Goal: Information Seeking & Learning: Find specific fact

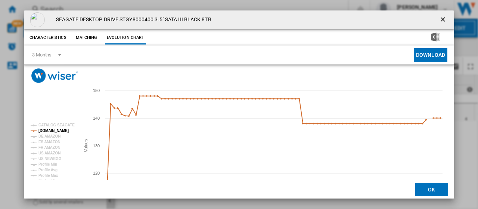
click at [439, 18] on ng-md-icon "getI18NText('BUTTONS.CLOSE_DIALOG')" at bounding box center [443, 20] width 9 height 9
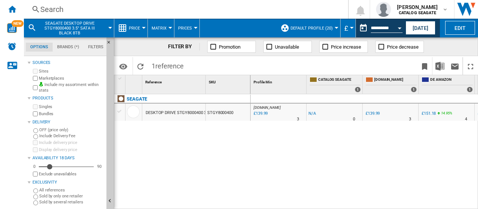
click at [57, 9] on div "Search" at bounding box center [184, 9] width 288 height 10
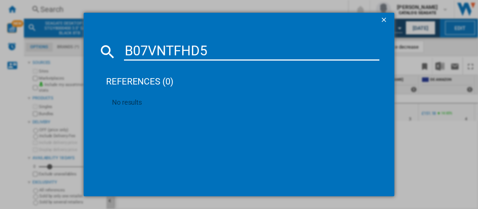
drag, startPoint x: 214, startPoint y: 52, endPoint x: 122, endPoint y: 50, distance: 91.9
click at [122, 50] on div "B07VNTFHD5" at bounding box center [239, 52] width 281 height 18
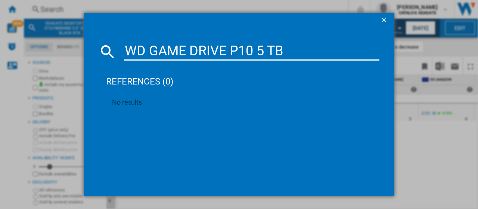
click at [310, 52] on input "WD GAME DRIVE P10 5 TB" at bounding box center [251, 52] width 255 height 18
drag, startPoint x: 302, startPoint y: 50, endPoint x: 110, endPoint y: 42, distance: 192.1
click at [110, 43] on div "WD GAME DRIVE P10 5 TB" at bounding box center [239, 52] width 281 height 18
paste input "BA5G0050BBKWESN"
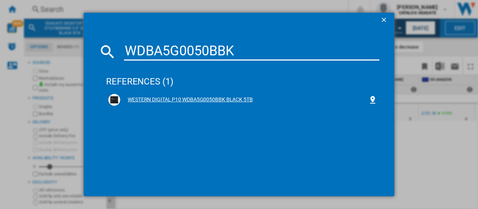
type input "WDBA5G0050BBK"
click at [220, 99] on div "WESTERN DIGITAL P10 WDBA5G0050BBK BLACK 5TB" at bounding box center [244, 99] width 248 height 7
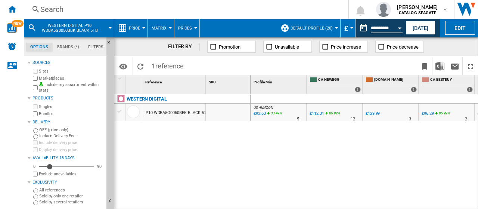
click at [392, 29] on input "**********" at bounding box center [387, 29] width 32 height 7
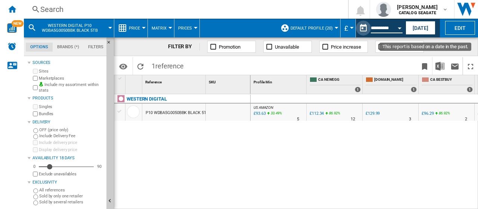
click at [360, 28] on button "This report is based on a date in the past." at bounding box center [363, 28] width 15 height 15
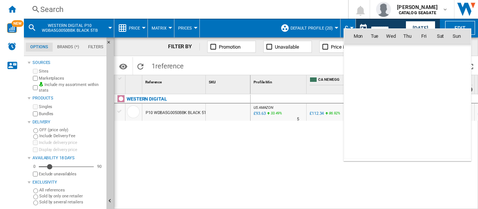
scroll to position [3562, 0]
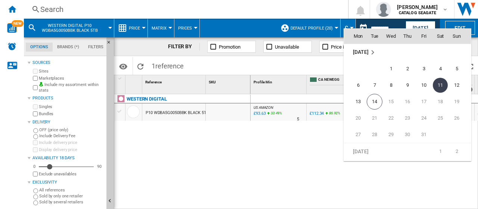
click at [376, 86] on span "7" at bounding box center [374, 85] width 15 height 15
type input "**********"
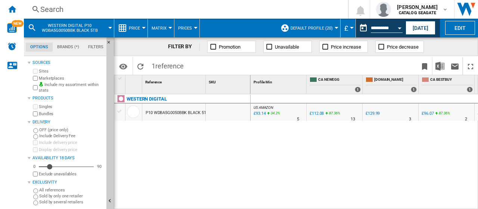
click at [62, 10] on div "Search" at bounding box center [184, 9] width 288 height 10
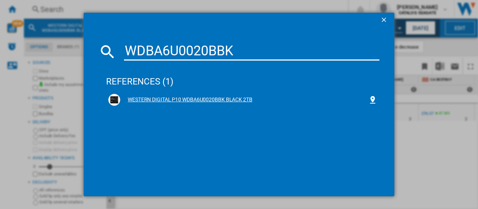
type input "WDBA6U0020BBK"
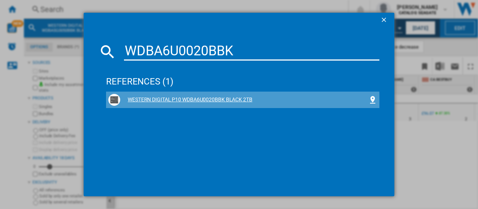
click at [192, 101] on div "WESTERN DIGITAL P10 WDBA6U0020BBK BLACK 2TB" at bounding box center [244, 99] width 248 height 7
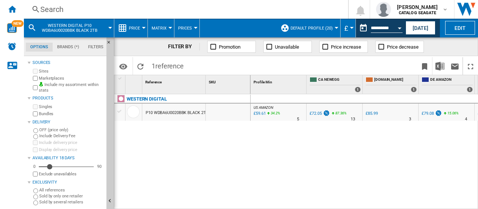
click at [350, 27] on div "Currency" at bounding box center [352, 28] width 4 height 2
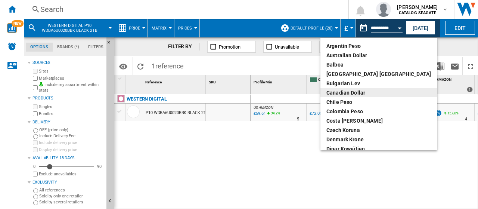
click at [354, 91] on div "Canadian Dollar" at bounding box center [378, 92] width 105 height 7
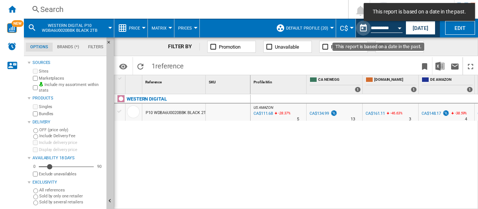
click at [364, 29] on button "This report is based on a date in the past." at bounding box center [363, 28] width 15 height 15
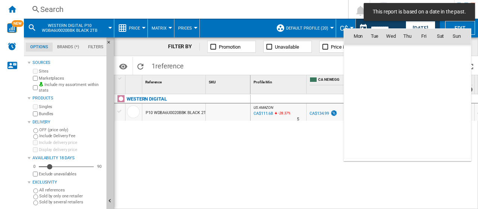
scroll to position [3562, 0]
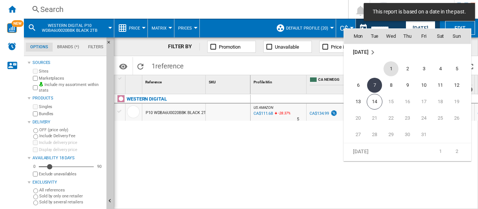
click at [394, 69] on span "1" at bounding box center [390, 68] width 15 height 15
type input "**********"
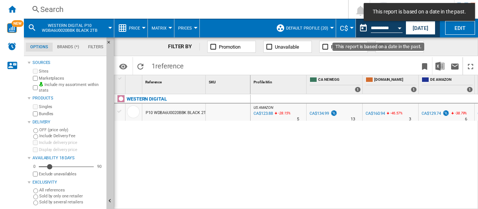
click at [361, 26] on button "This report is based on a date in the past." at bounding box center [363, 28] width 15 height 15
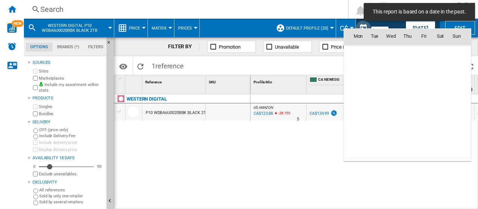
scroll to position [3562, 0]
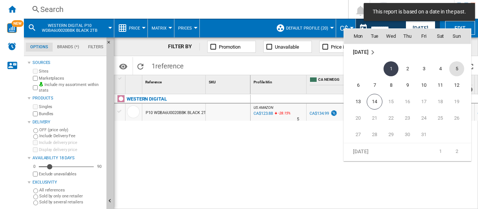
click at [456, 69] on span "5" at bounding box center [456, 68] width 15 height 15
type input "**********"
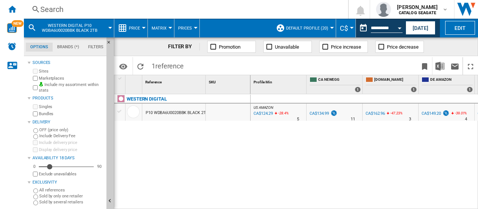
click at [130, 12] on div "Search" at bounding box center [184, 9] width 288 height 10
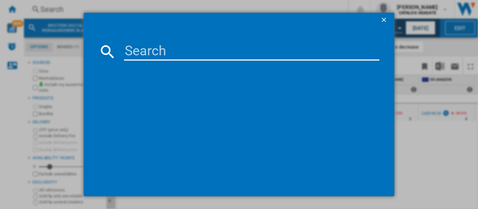
type input "WDBA2W0020BBK"
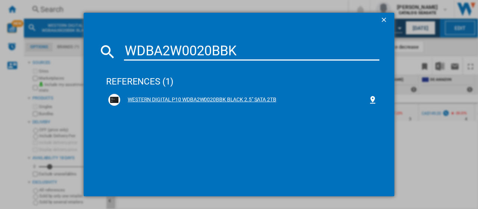
click at [174, 99] on div "WESTERN DIGITAL P10 WDBA2W0020BBK BLACK 2.5" SATA 2TB" at bounding box center [244, 99] width 248 height 7
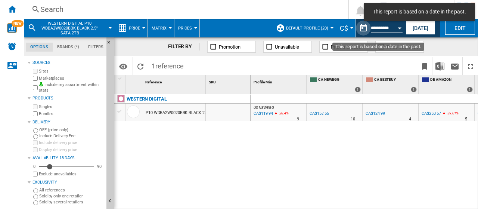
click at [364, 26] on button "This report is based on a date in the past." at bounding box center [363, 28] width 15 height 15
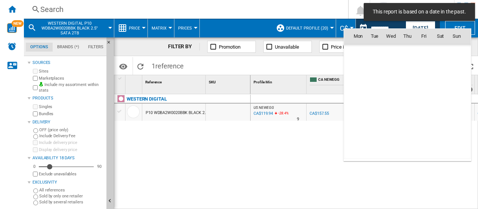
scroll to position [3562, 0]
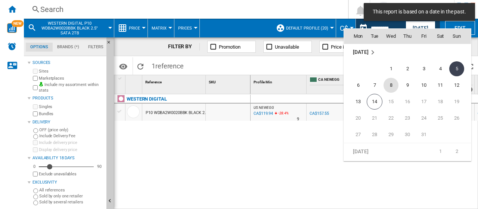
click at [393, 85] on span "8" at bounding box center [390, 85] width 15 height 15
type input "**********"
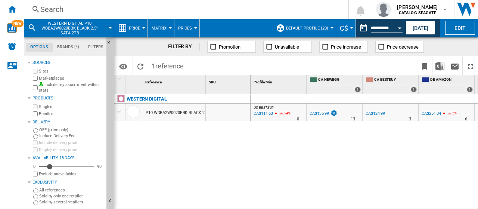
click at [97, 31] on span "WESTERN DIGITAL P10 WDBA2W0020BBK BLACK 2.5" SATA 2TB" at bounding box center [70, 28] width 60 height 15
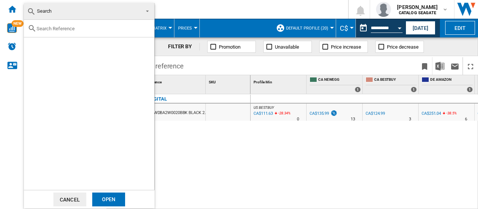
click at [245, 154] on md-backdrop at bounding box center [239, 104] width 478 height 209
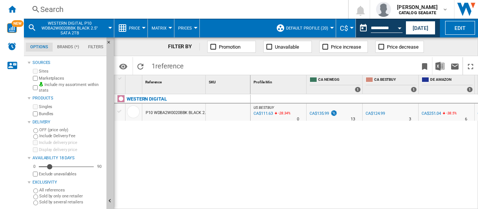
click at [53, 10] on div "Search" at bounding box center [184, 9] width 288 height 10
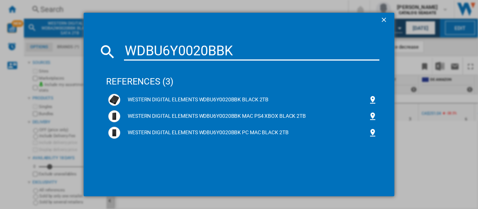
type input "WDBU6Y0020BBK"
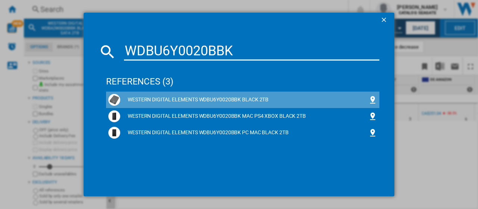
click at [217, 100] on div "WESTERN DIGITAL ELEMENTS WDBU6Y0020BBK BLACK 2TB" at bounding box center [244, 99] width 248 height 7
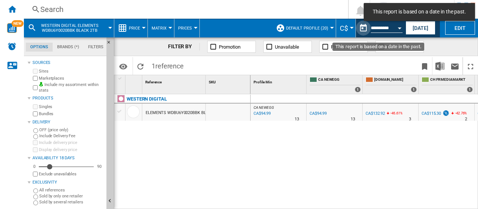
click at [366, 29] on button "This report is based on a date in the past." at bounding box center [363, 28] width 15 height 15
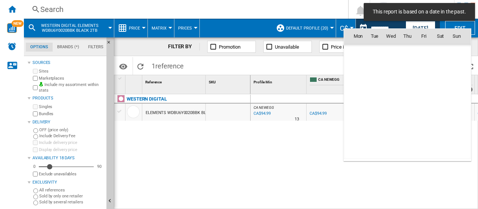
scroll to position [3562, 0]
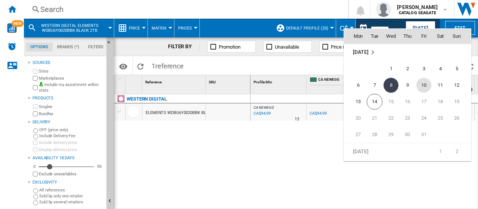
click at [424, 85] on span "10" at bounding box center [423, 85] width 15 height 15
type input "**********"
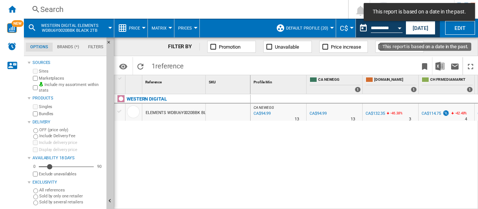
click at [363, 29] on button "This report is based on a date in the past." at bounding box center [363, 28] width 15 height 15
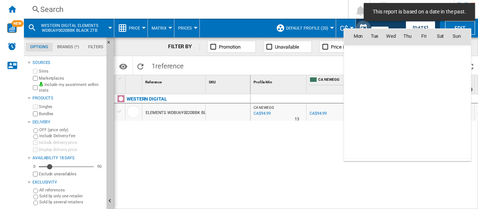
scroll to position [3562, 0]
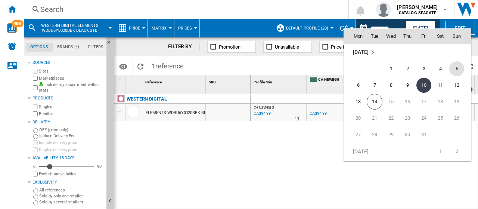
click at [458, 69] on span "5" at bounding box center [456, 68] width 15 height 15
type input "**********"
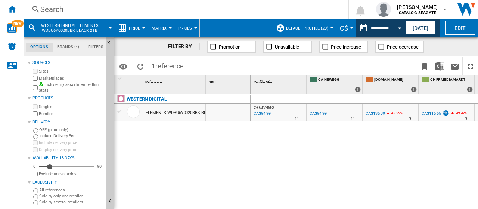
click at [98, 26] on span "WESTERN DIGITAL ELEMENTS WDBU6Y0020BBK BLACK 2TB" at bounding box center [70, 28] width 60 height 10
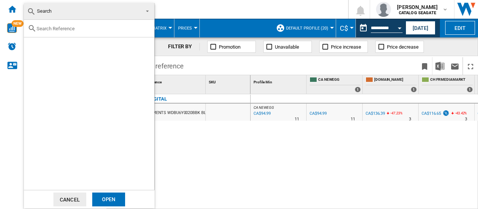
click at [63, 8] on span "Search" at bounding box center [83, 11] width 112 height 10
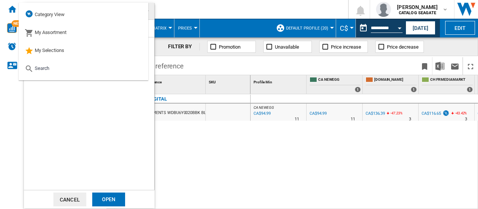
click at [206, 147] on md-backdrop at bounding box center [239, 104] width 478 height 209
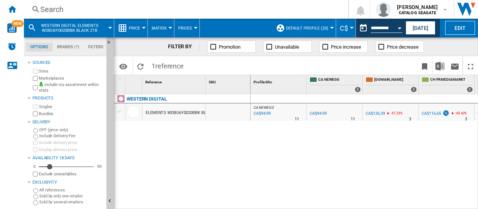
click at [61, 7] on div "Search" at bounding box center [184, 9] width 288 height 10
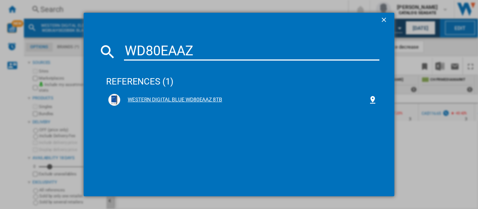
type input "WD80EAAZ"
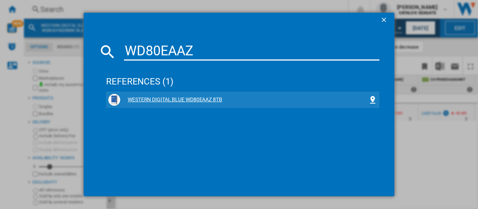
click at [187, 96] on div "WESTERN DIGITAL BLUE WD80EAAZ 8TB" at bounding box center [244, 99] width 248 height 7
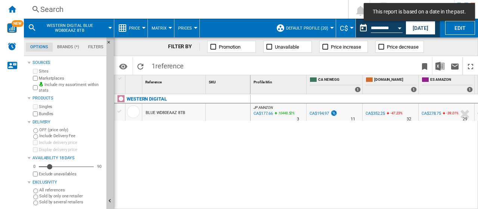
click at [361, 27] on button "This report is based on a date in the past." at bounding box center [363, 28] width 15 height 15
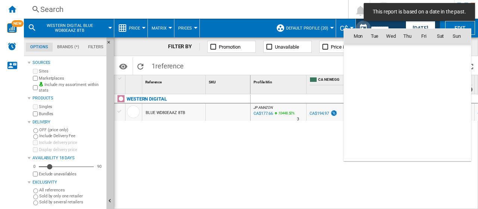
scroll to position [3562, 0]
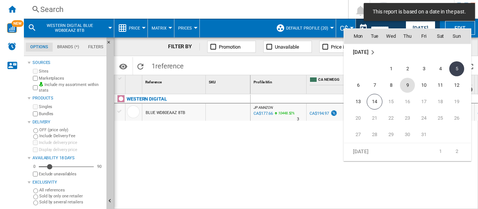
click at [407, 82] on span "9" at bounding box center [407, 85] width 15 height 15
type input "**********"
